Goal: Information Seeking & Learning: Find specific fact

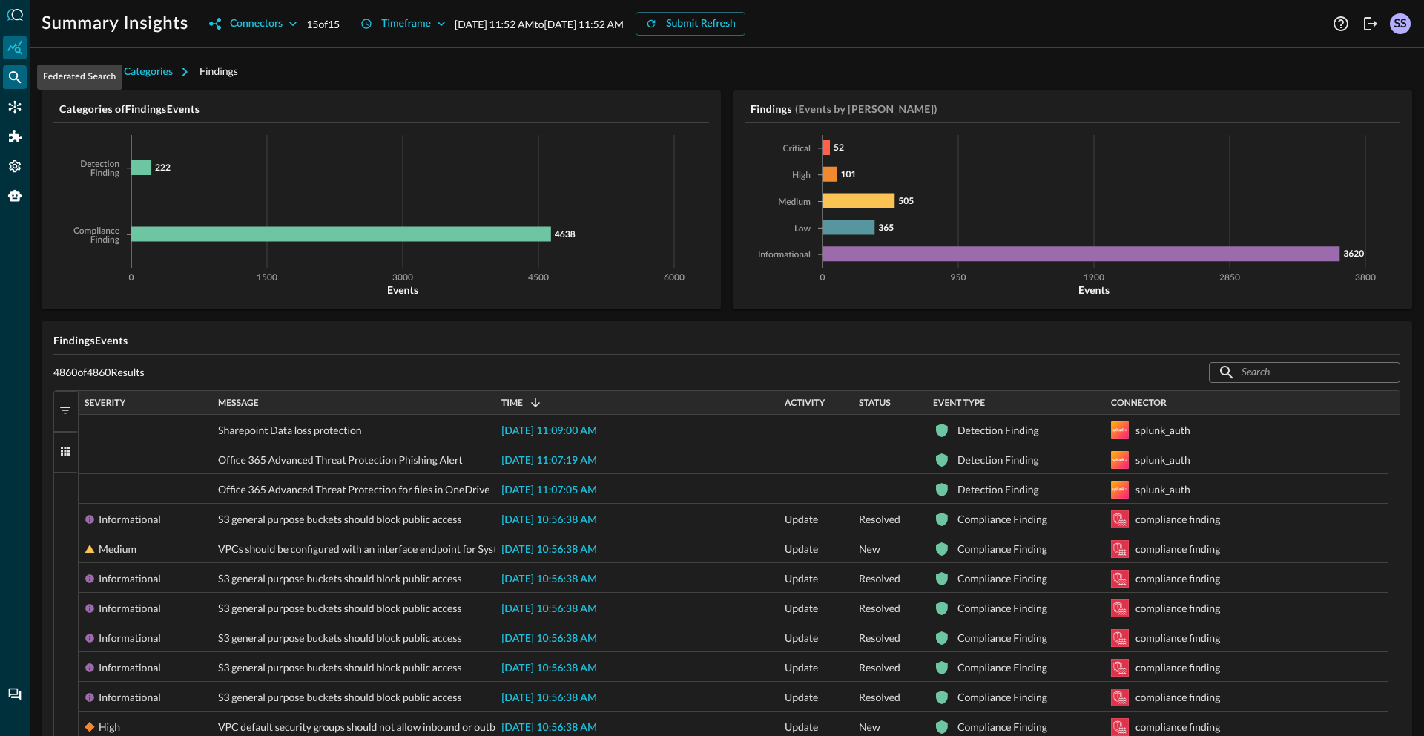
click at [13, 79] on icon "Federated Search" at bounding box center [14, 77] width 15 height 15
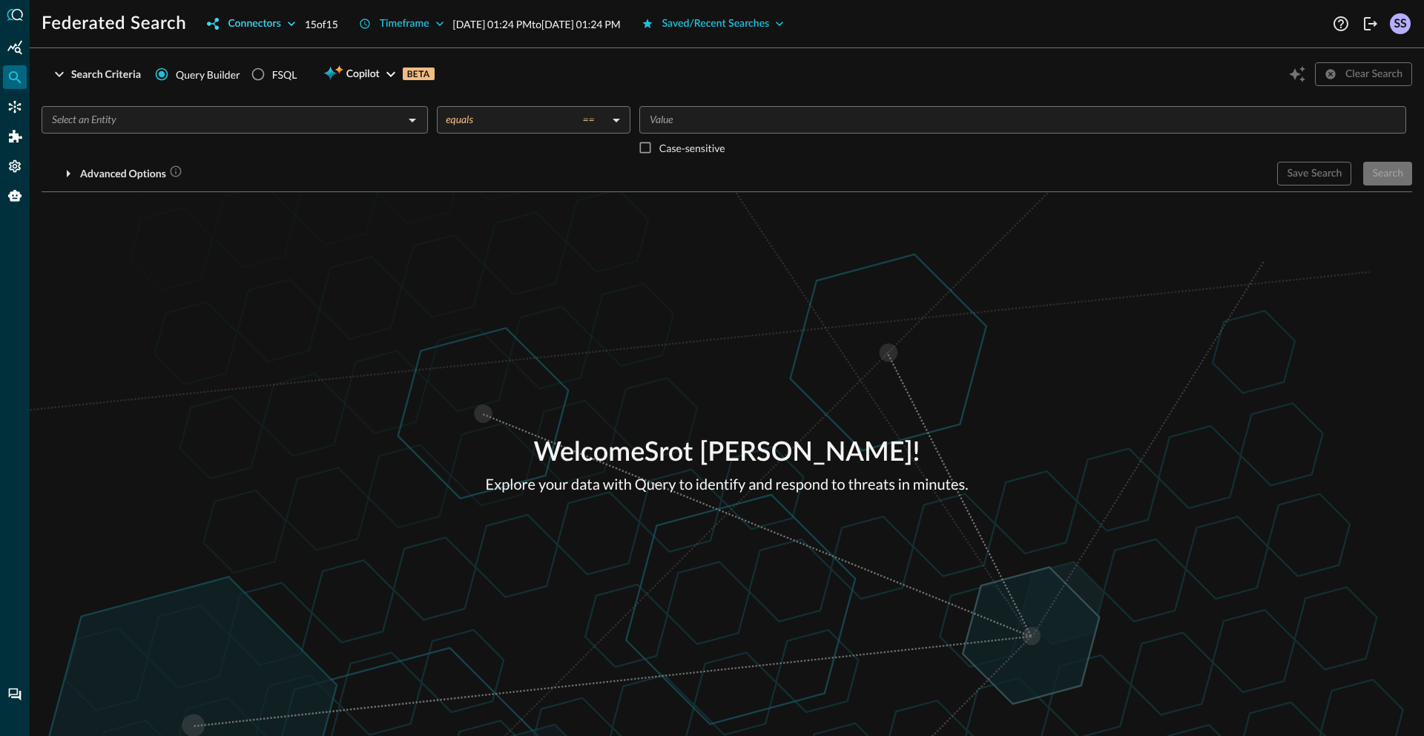
click at [279, 26] on div "Connectors" at bounding box center [254, 24] width 53 height 19
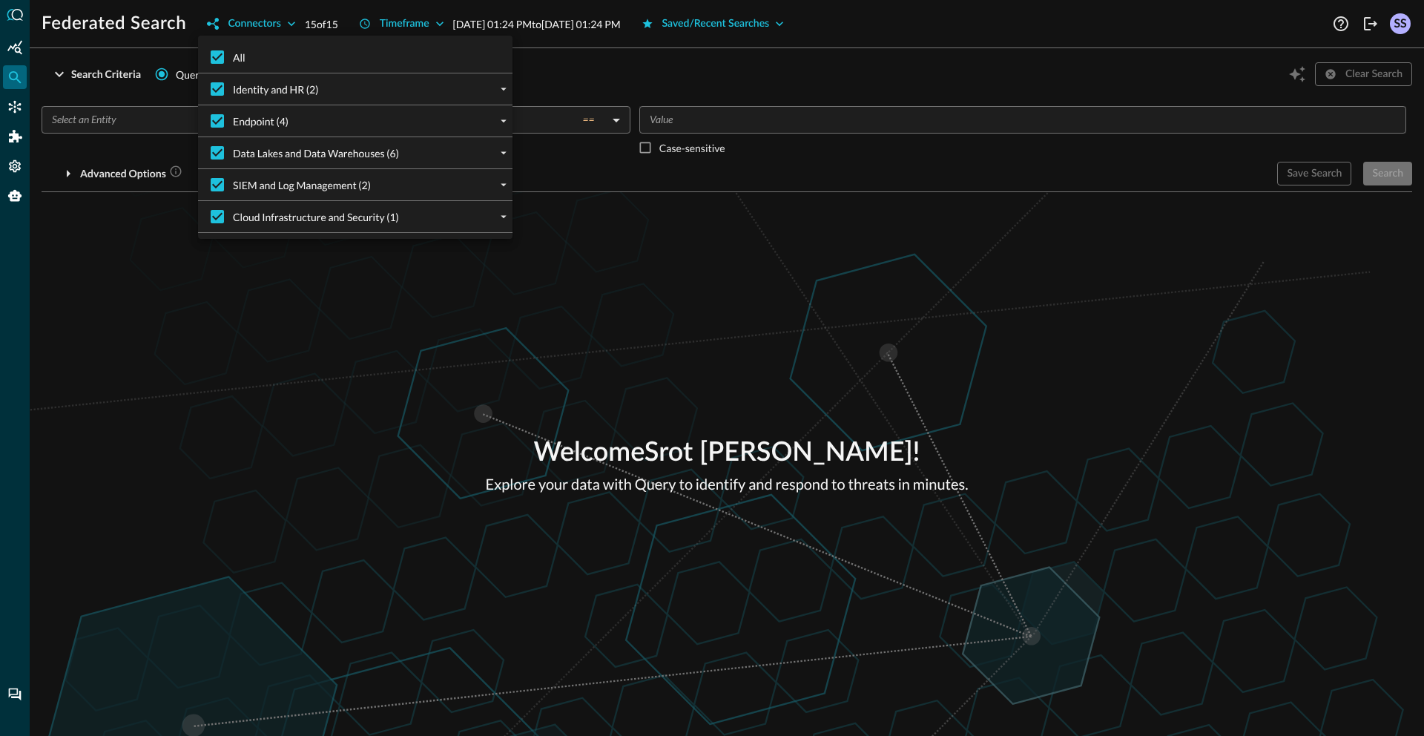
click at [737, 50] on div at bounding box center [712, 368] width 1424 height 736
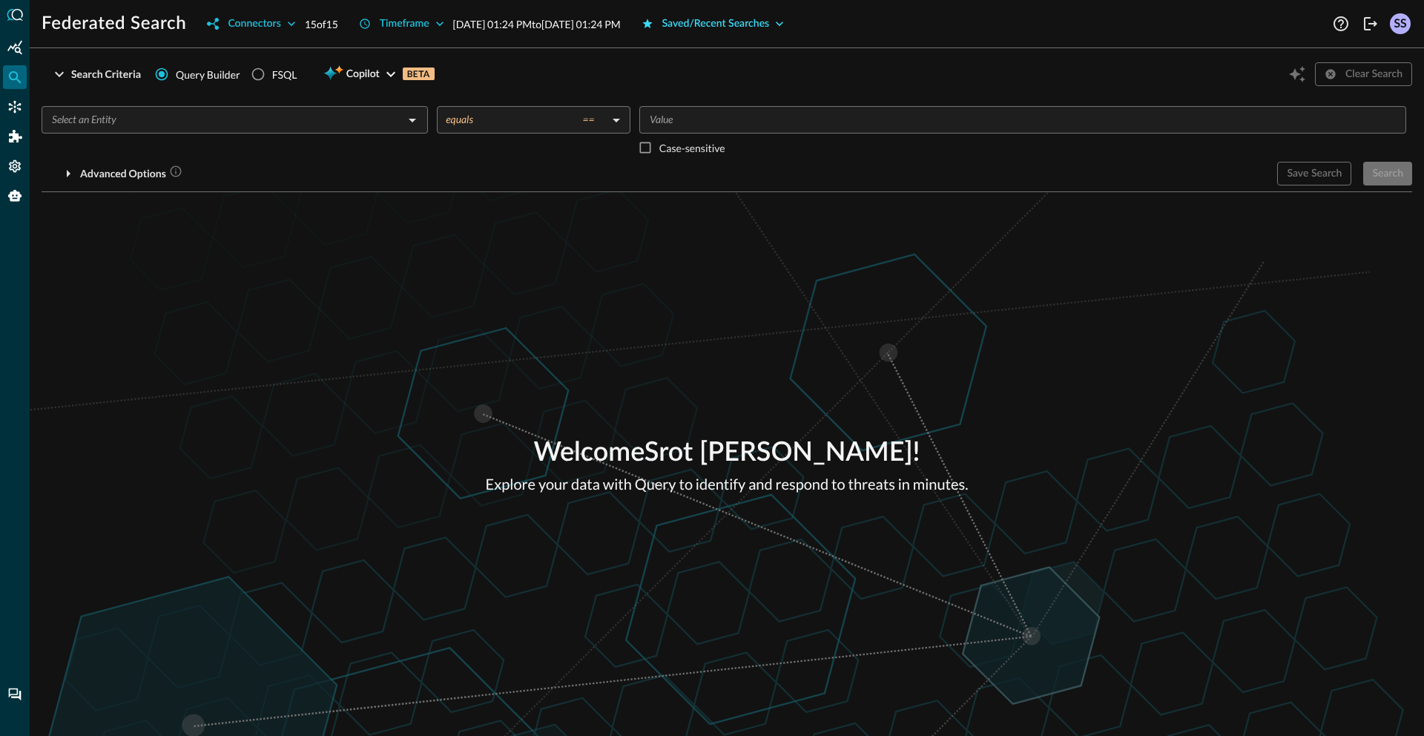
click at [770, 24] on div "Saved/Recent Searches" at bounding box center [717, 24] width 108 height 19
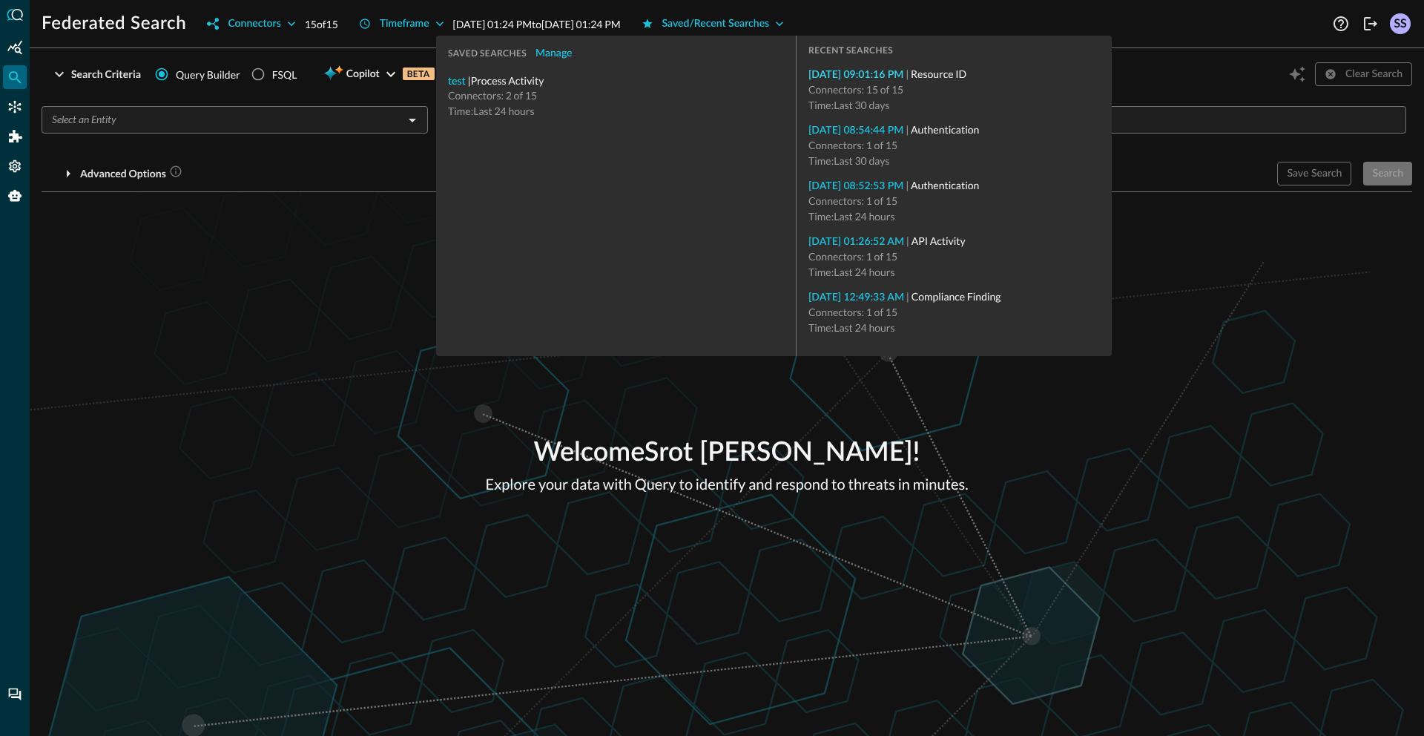
type input "Resource ID"
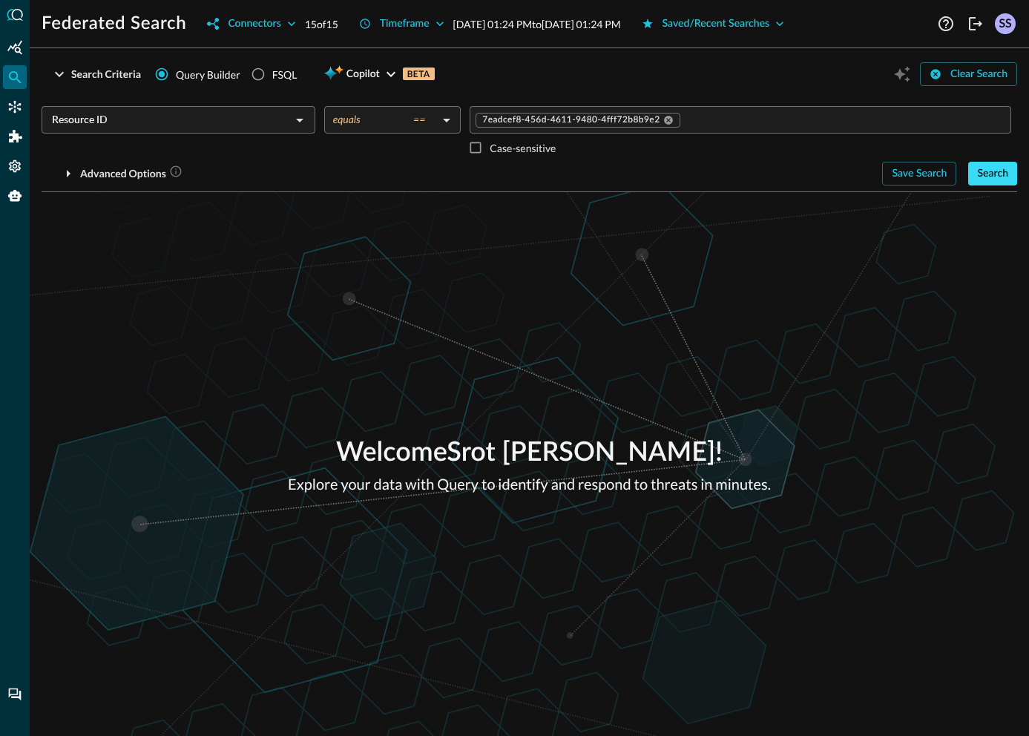
click at [988, 174] on div "Search" at bounding box center [992, 174] width 31 height 19
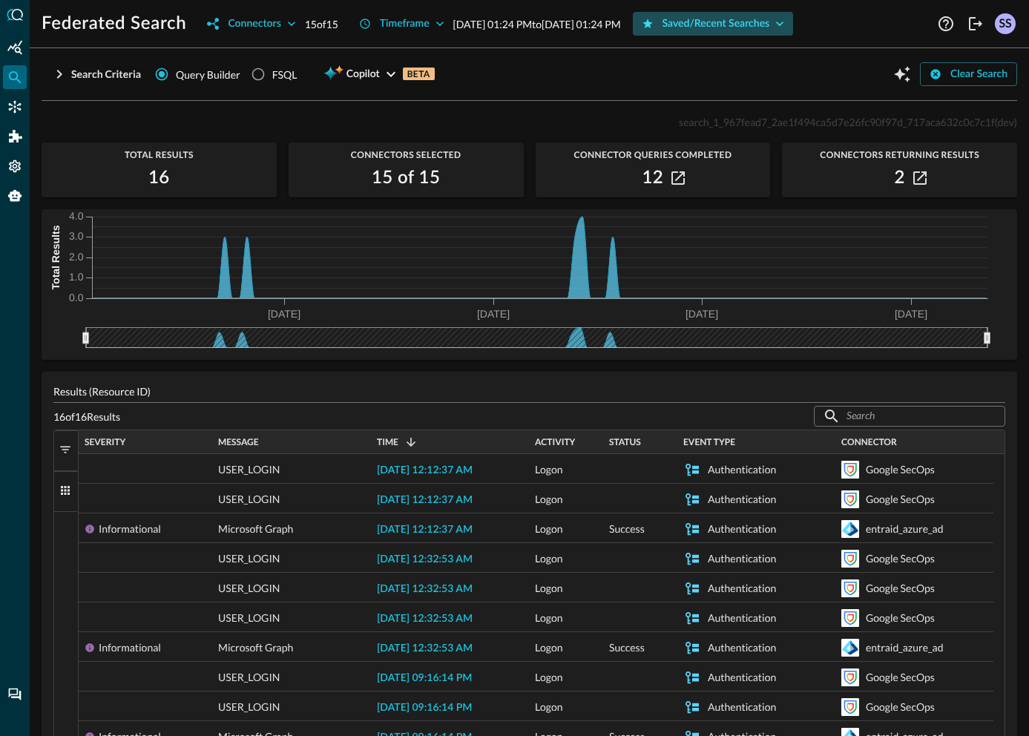
click at [770, 30] on div "Saved/Recent Searches" at bounding box center [717, 24] width 108 height 19
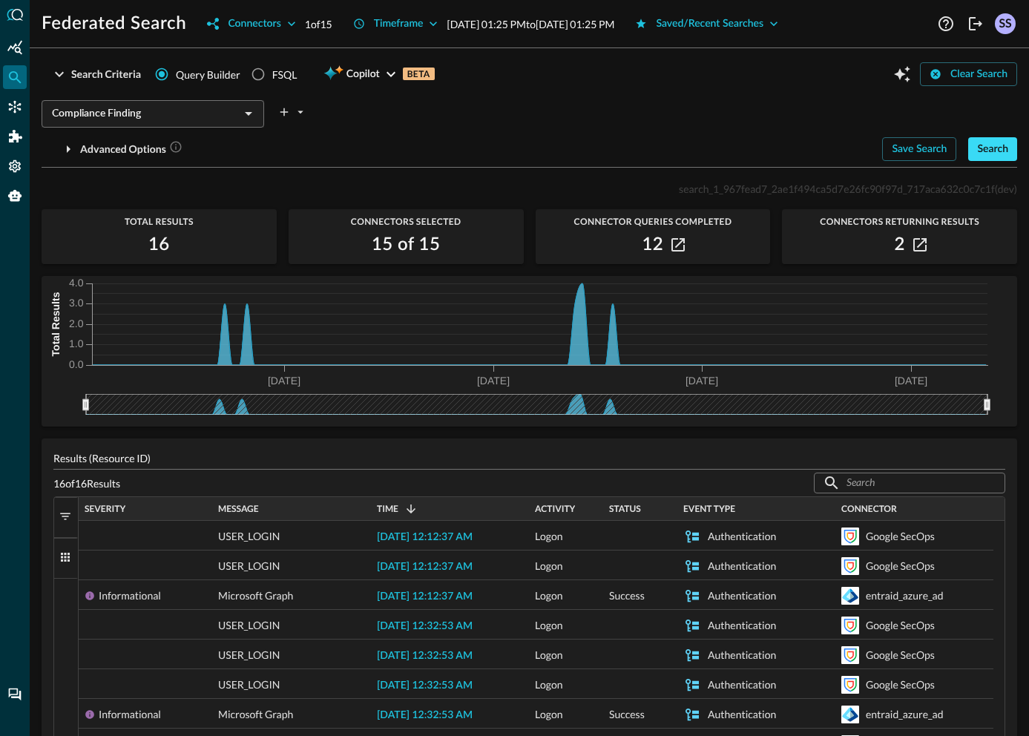
click at [981, 151] on div "Search" at bounding box center [992, 149] width 31 height 19
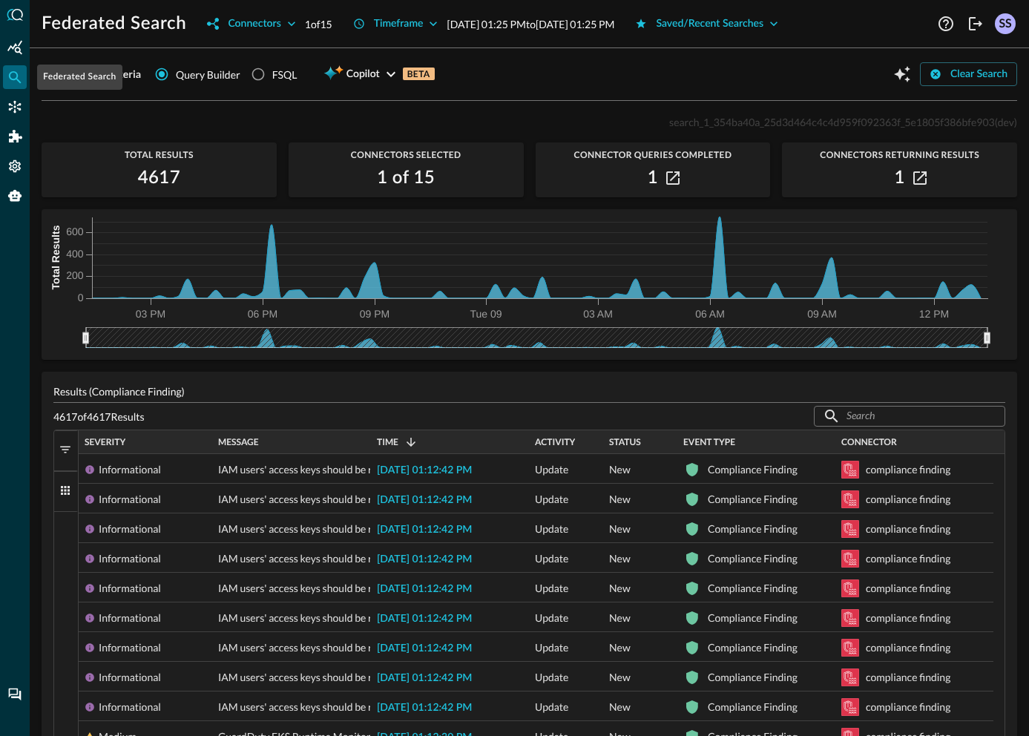
click at [106, 73] on div "Federated Search" at bounding box center [79, 77] width 85 height 25
click at [85, 77] on div "Search Criteria" at bounding box center [106, 74] width 70 height 19
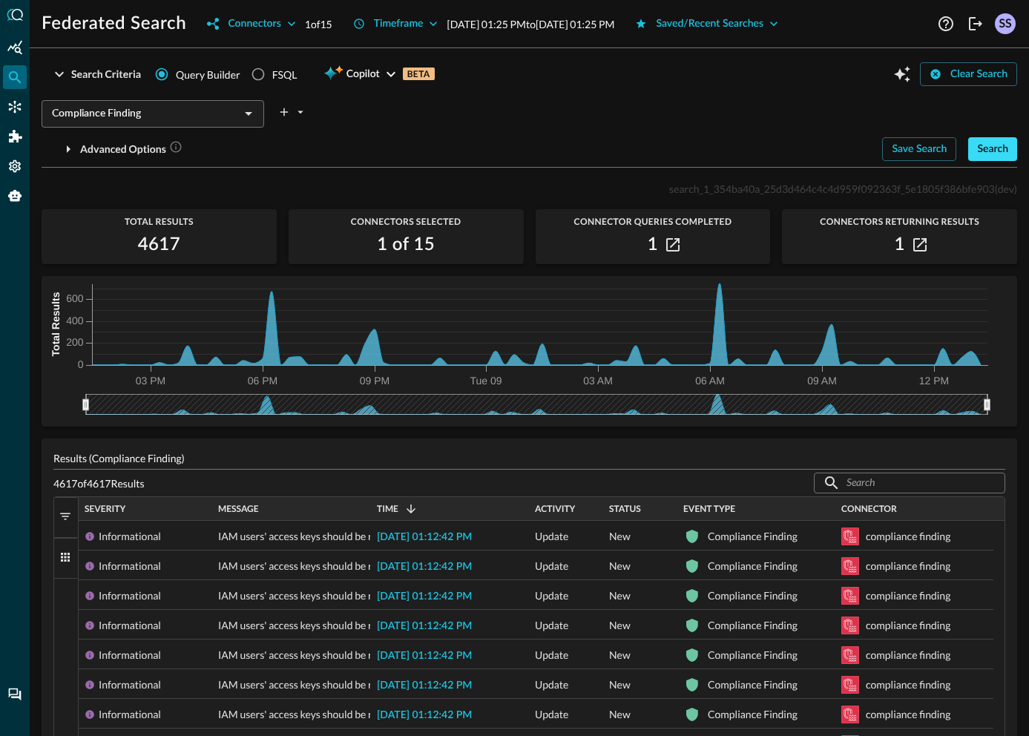
click at [982, 145] on div "Search" at bounding box center [992, 149] width 31 height 19
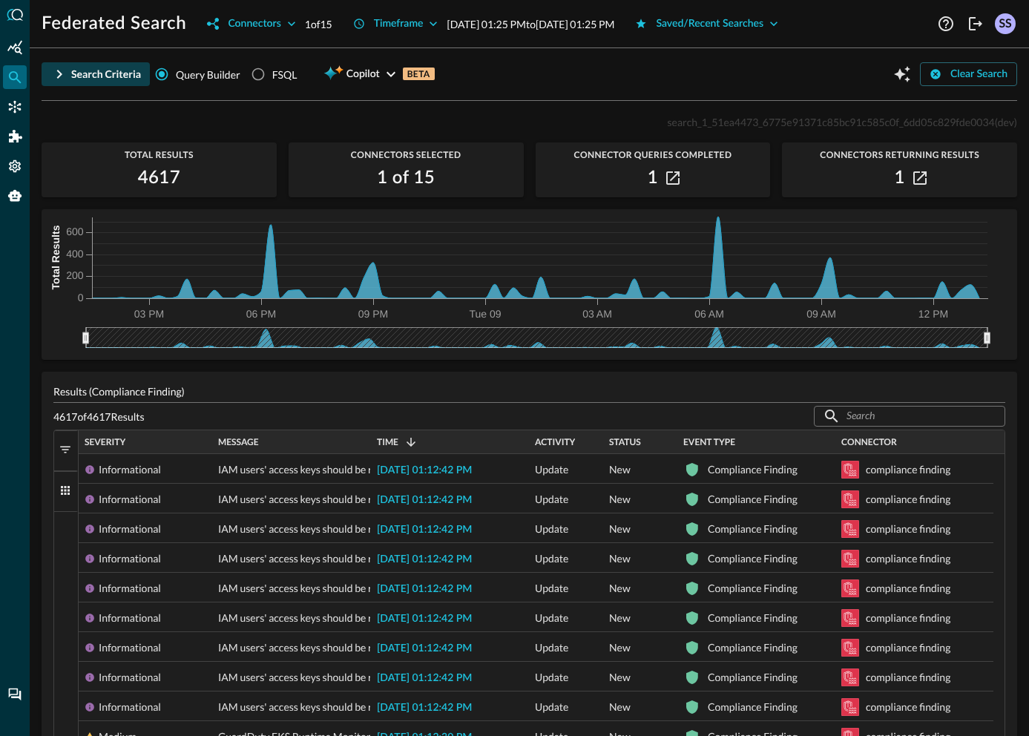
click at [92, 73] on div "Search Criteria" at bounding box center [106, 74] width 70 height 19
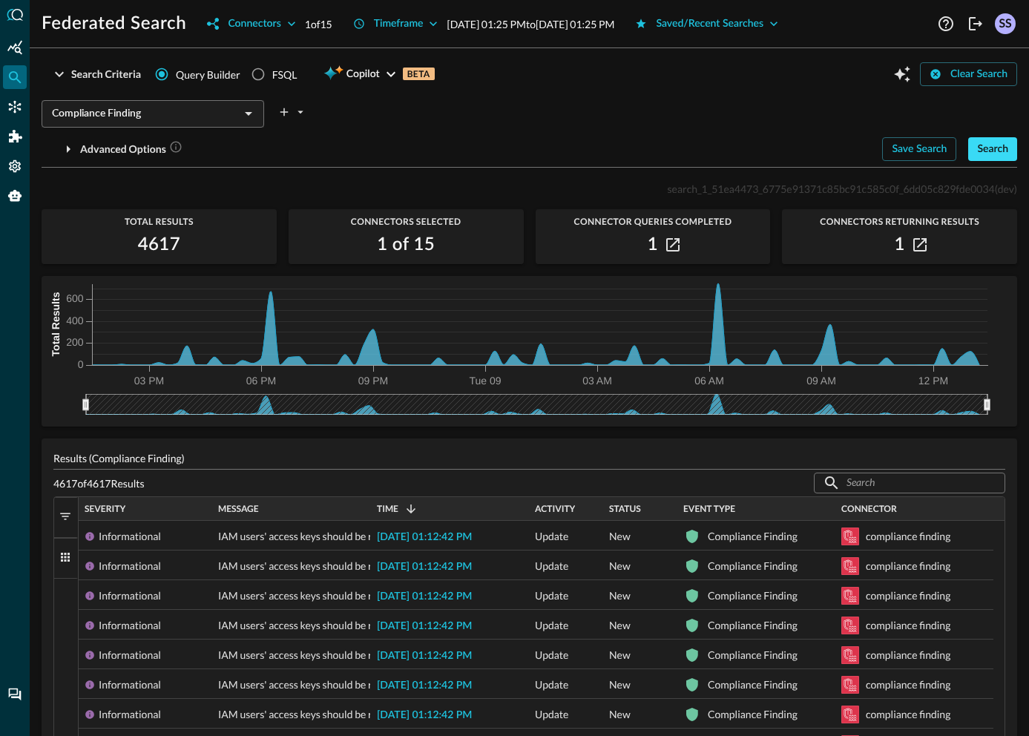
click at [996, 154] on div "Search" at bounding box center [992, 149] width 31 height 19
